Goal: Task Accomplishment & Management: Complete application form

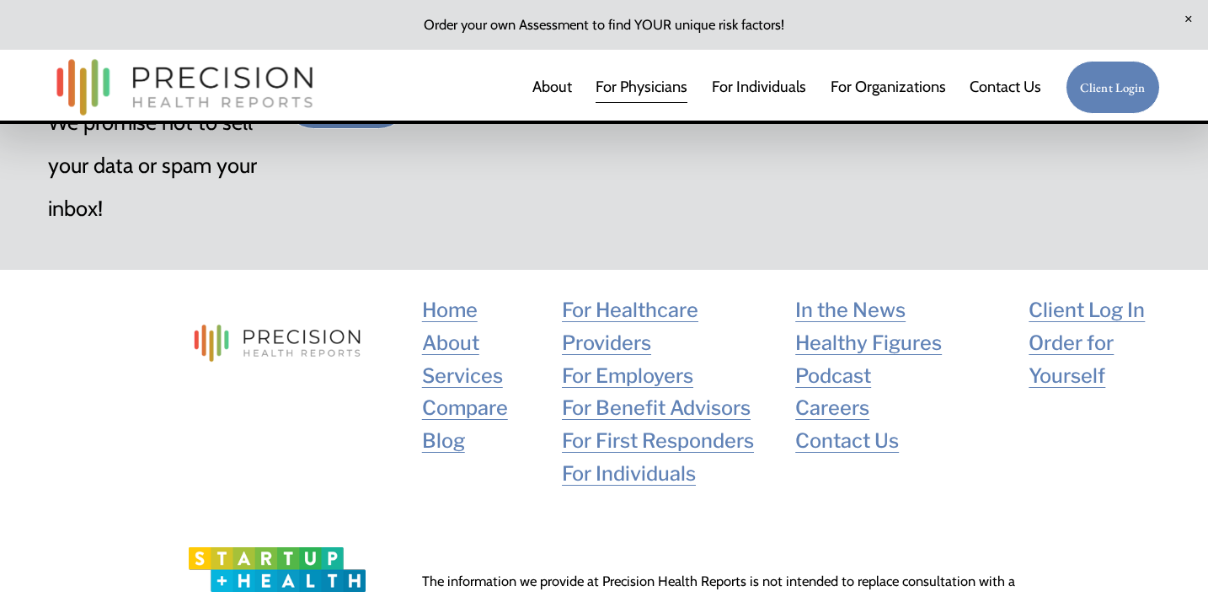
scroll to position [7328, 0]
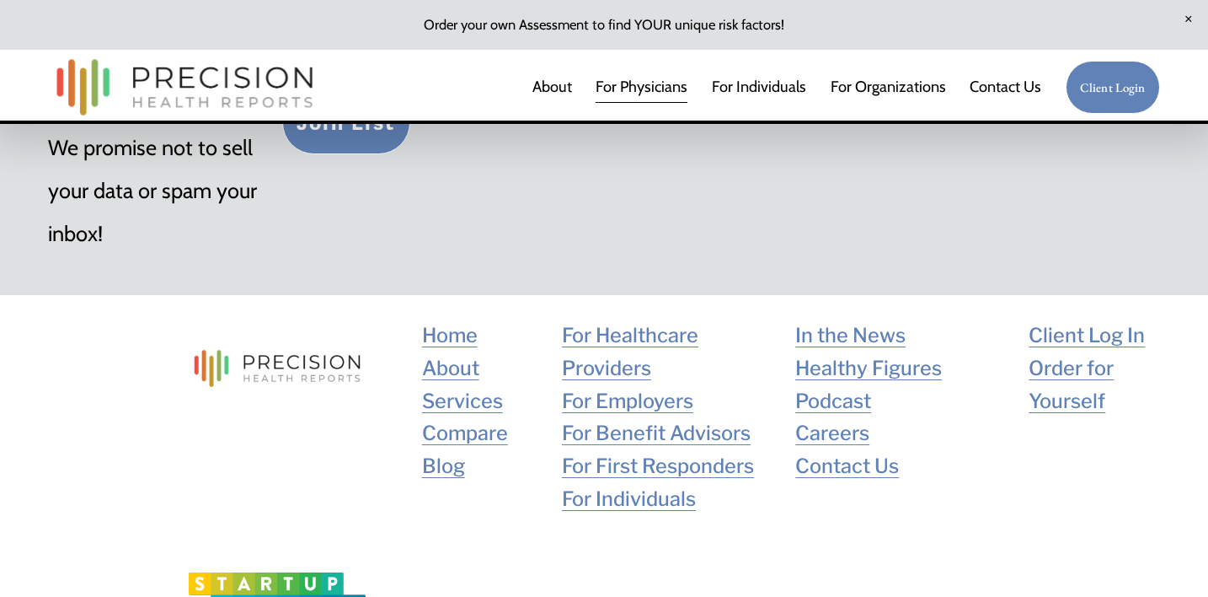
click at [1000, 90] on link "Contact Us" at bounding box center [1006, 87] width 72 height 34
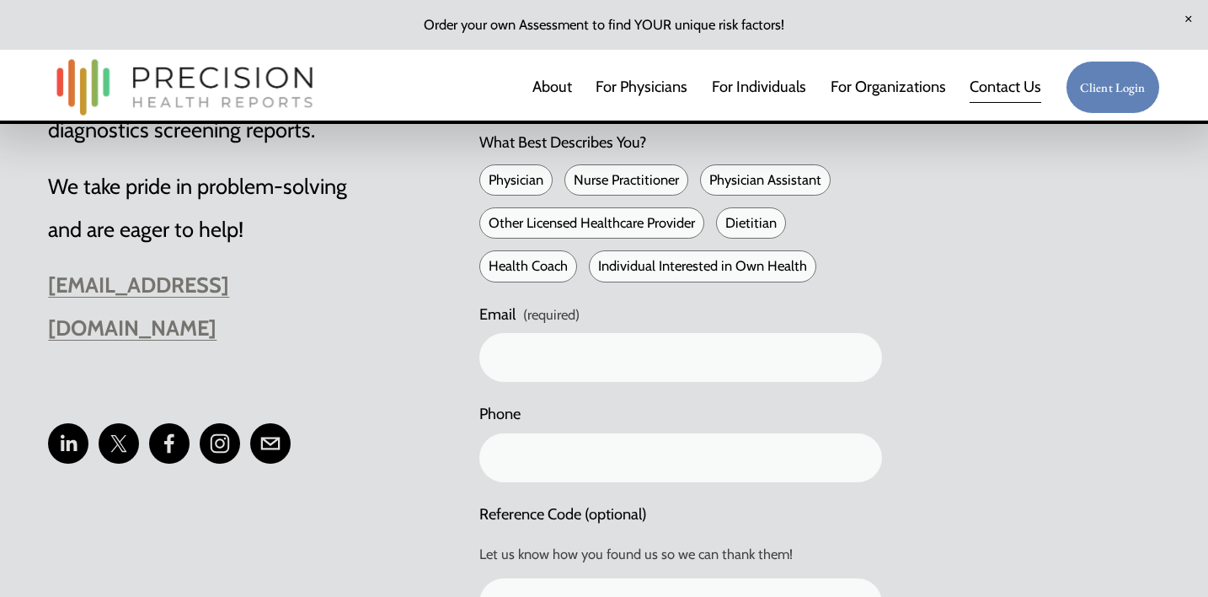
scroll to position [792, 0]
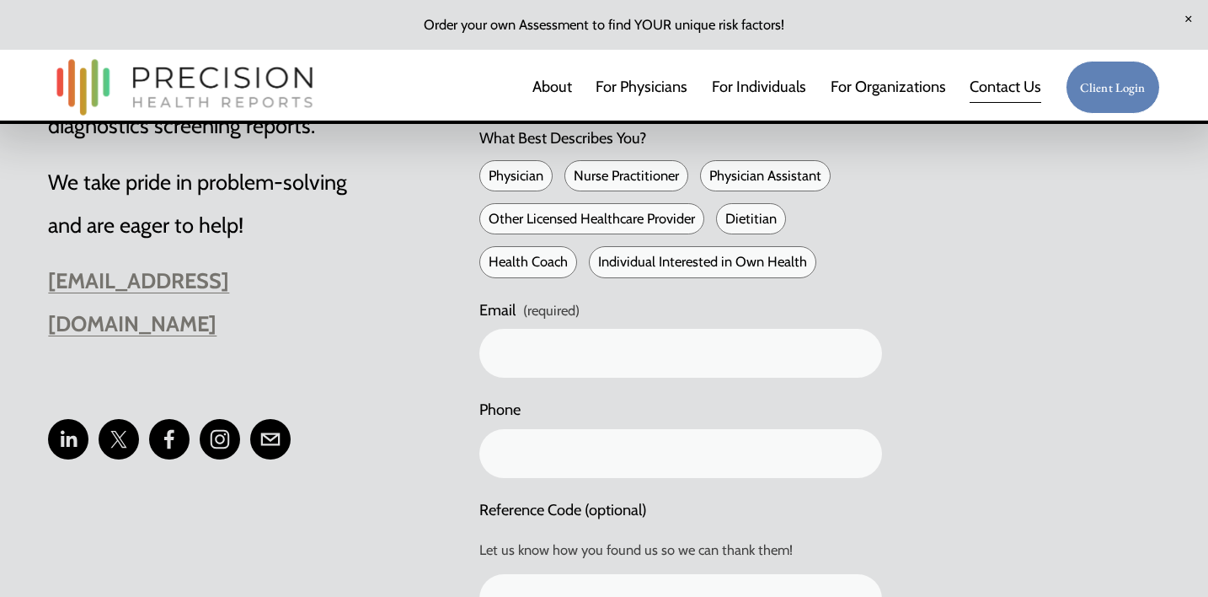
click at [524, 169] on span "Physician" at bounding box center [515, 175] width 73 height 31
click at [492, 169] on input "Physician" at bounding box center [485, 175] width 13 height 13
checkbox input "true"
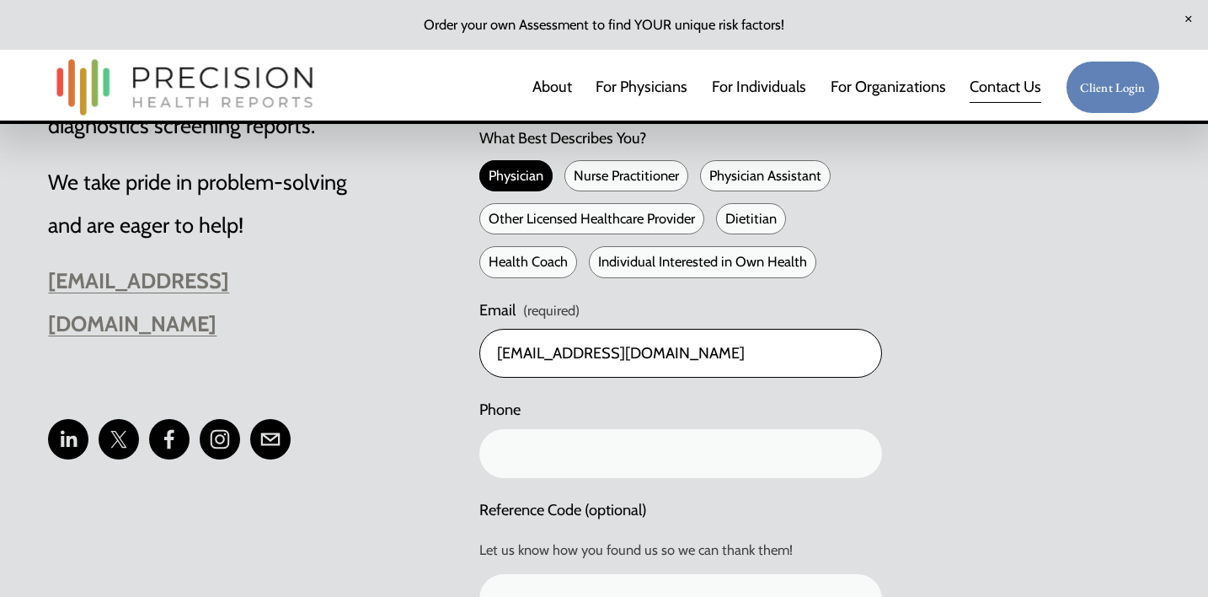
type input "[EMAIL_ADDRESS][DOMAIN_NAME]"
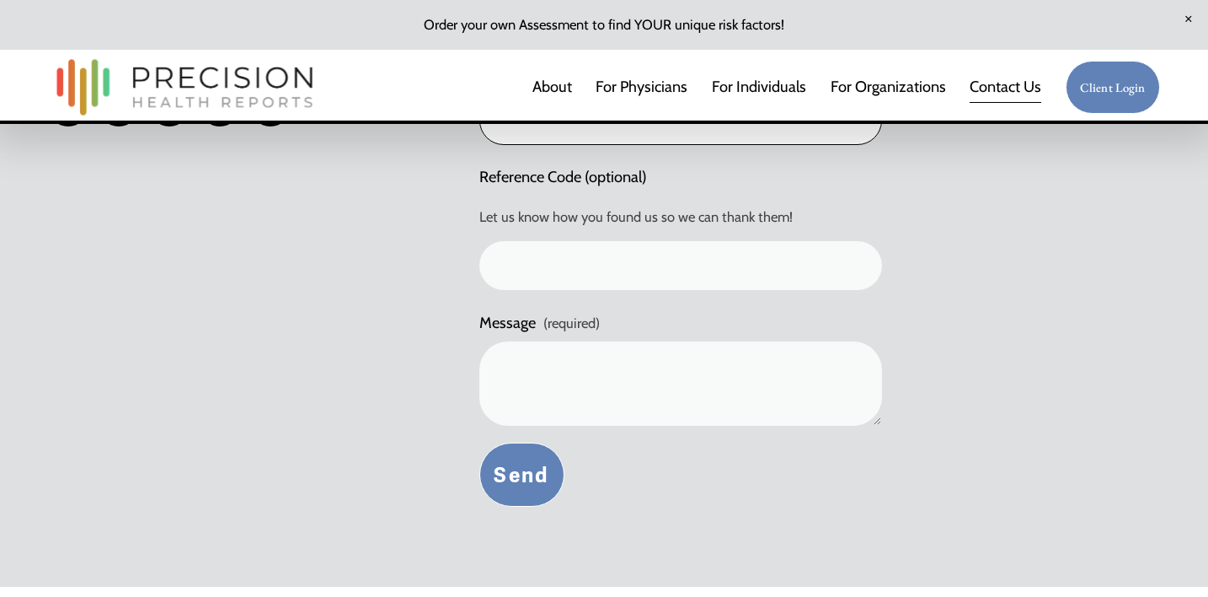
scroll to position [1127, 0]
click at [548, 375] on textarea "Message (required)" at bounding box center [680, 381] width 403 height 84
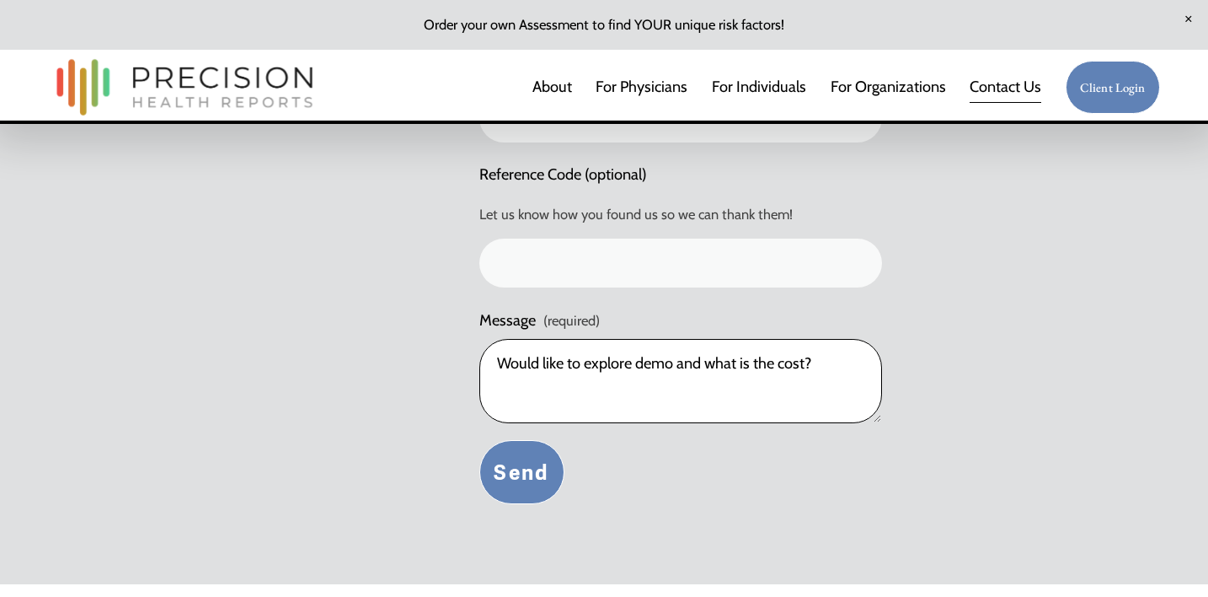
type textarea "Would like to explore demo and what is the cost?"
click at [538, 459] on button "Send Send" at bounding box center [521, 472] width 85 height 64
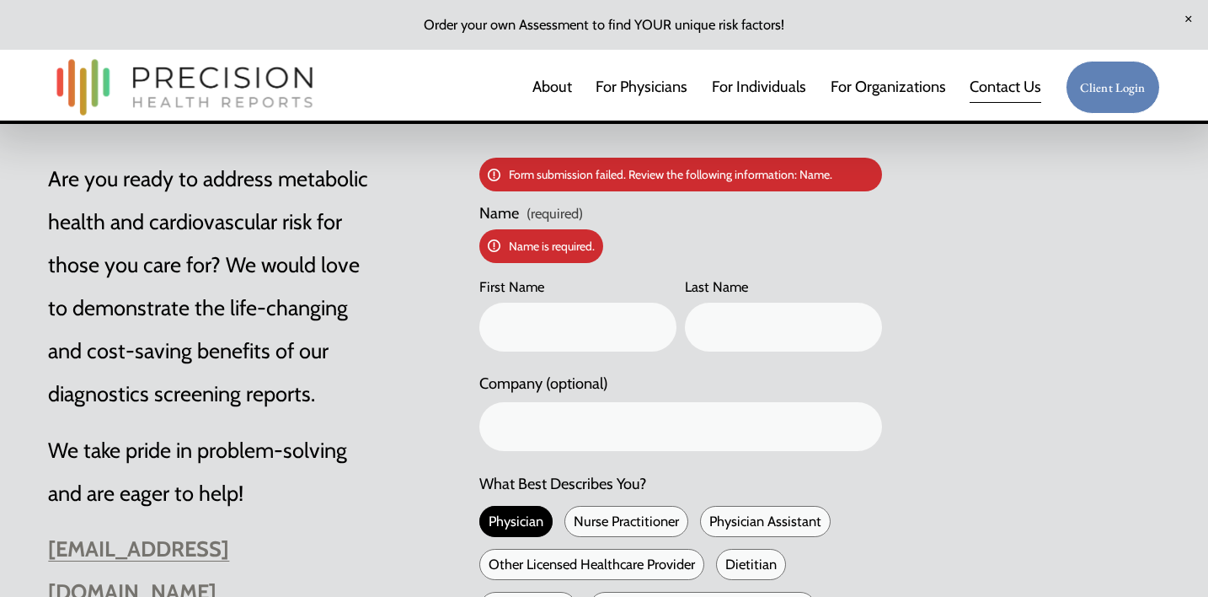
scroll to position [539, 0]
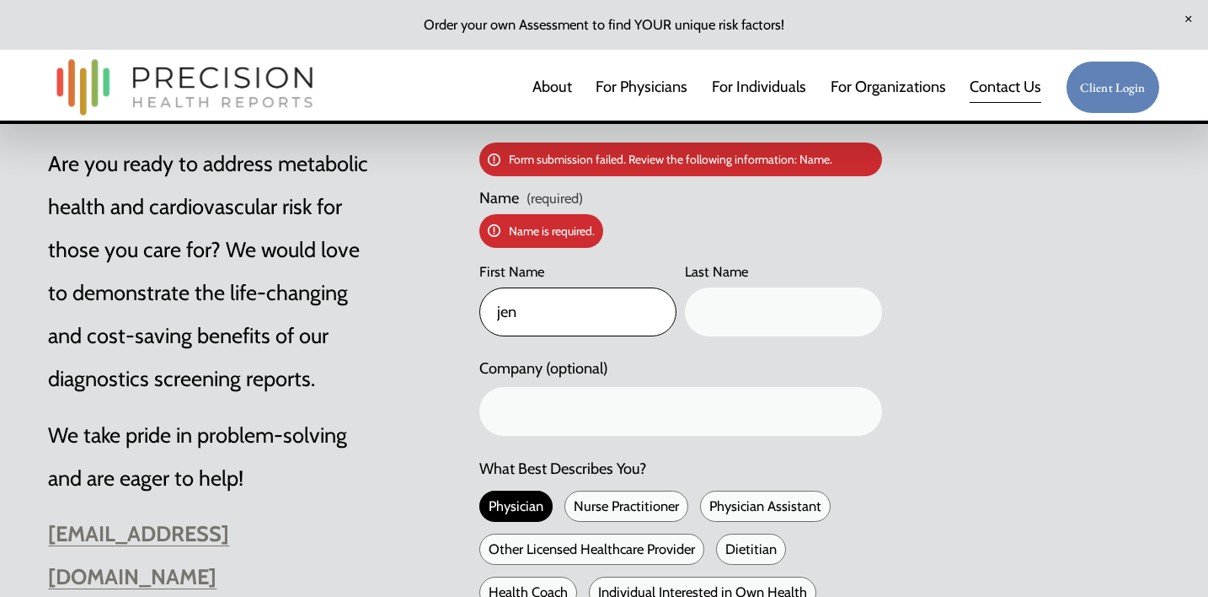
type input "jen"
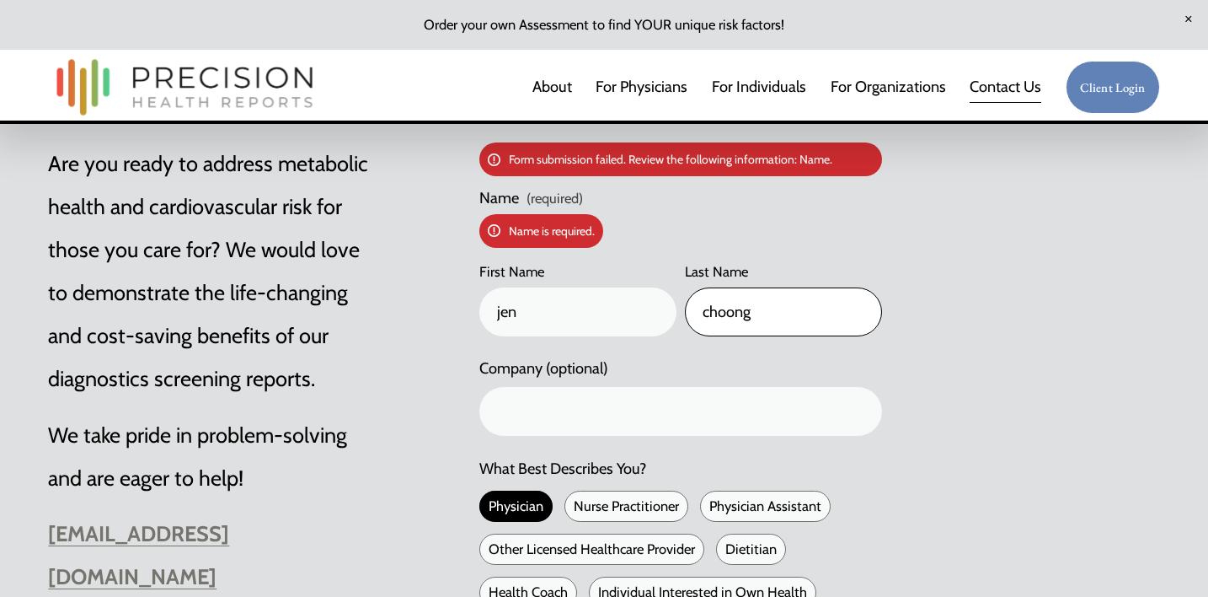
type input "choong"
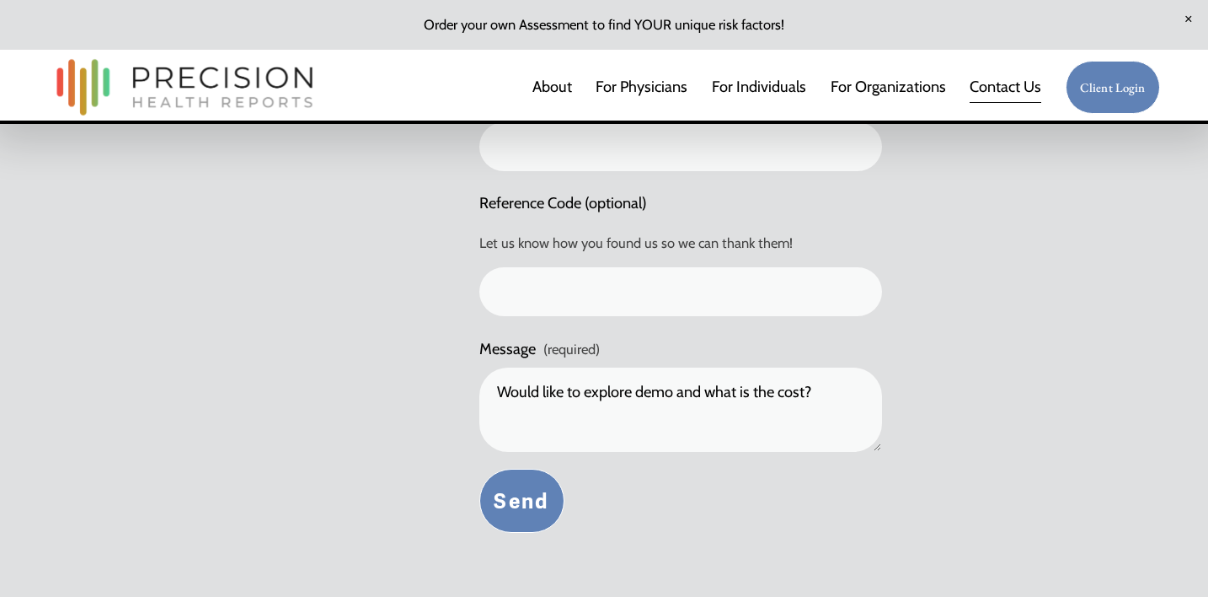
scroll to position [1217, 0]
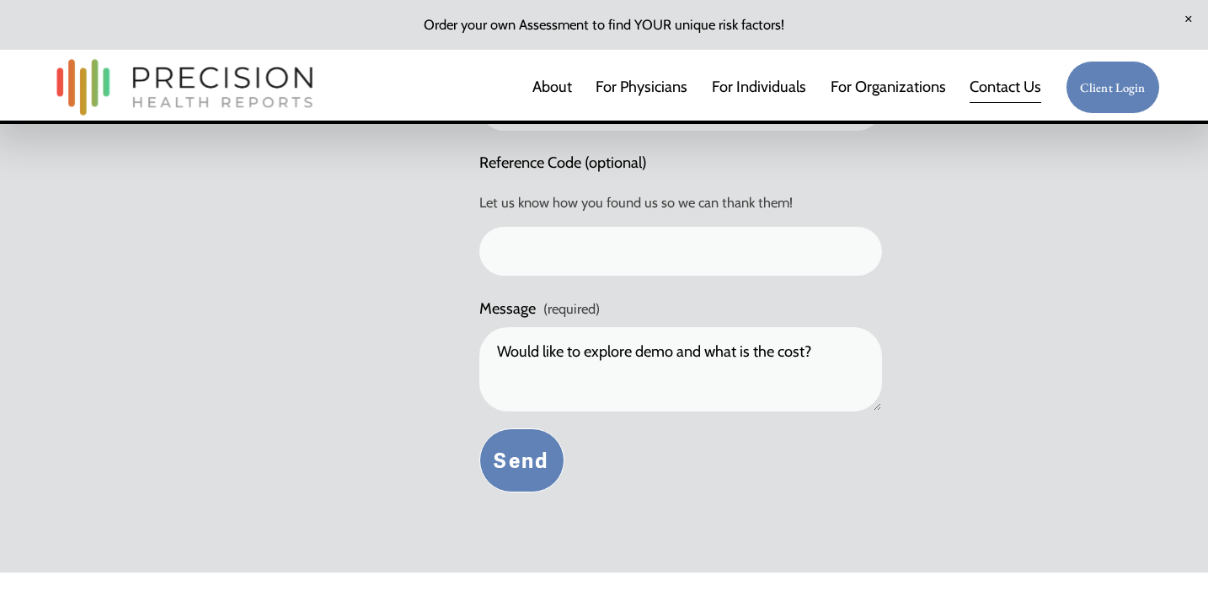
type input "e-doctor"
click at [527, 449] on button "Send Send" at bounding box center [521, 460] width 85 height 64
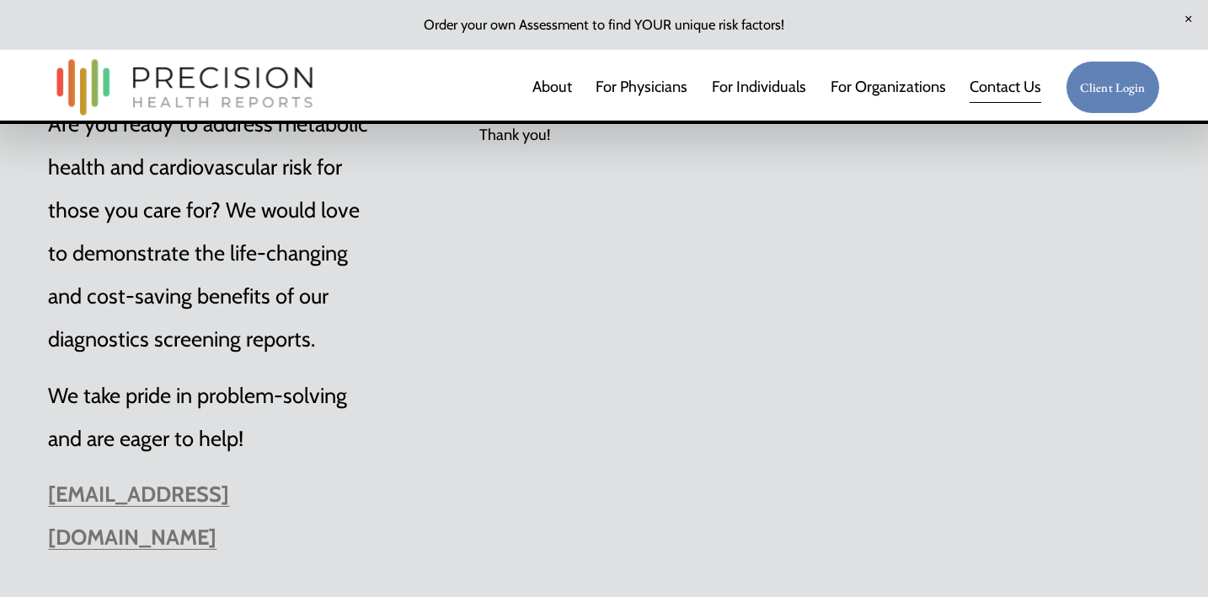
scroll to position [576, 0]
